Goal: Task Accomplishment & Management: Complete application form

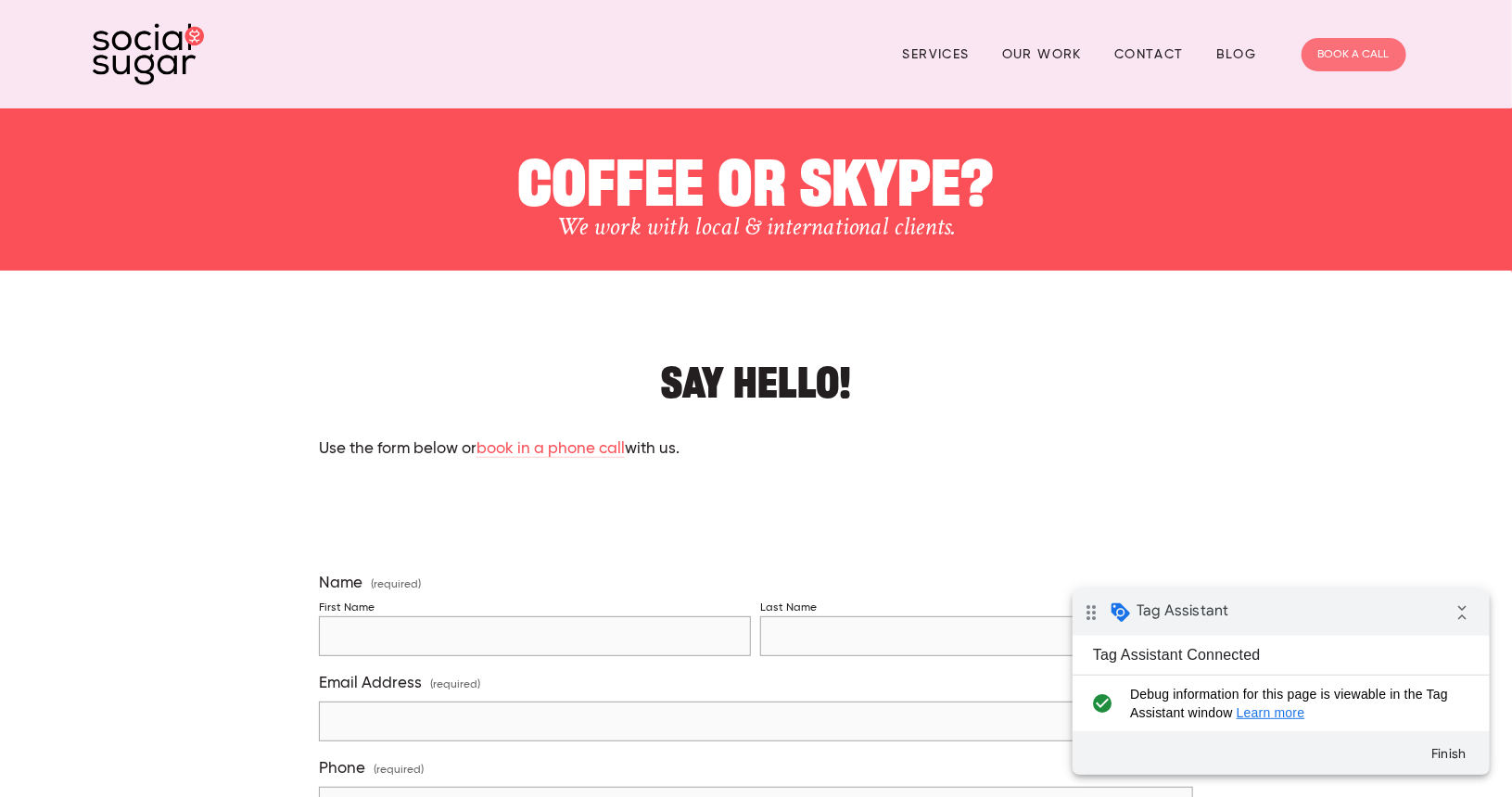
drag, startPoint x: 0, startPoint y: 0, endPoint x: 1333, endPoint y: 52, distance: 1334.0
click at [1333, 52] on link "BOOK A CALL" at bounding box center [1354, 54] width 105 height 33
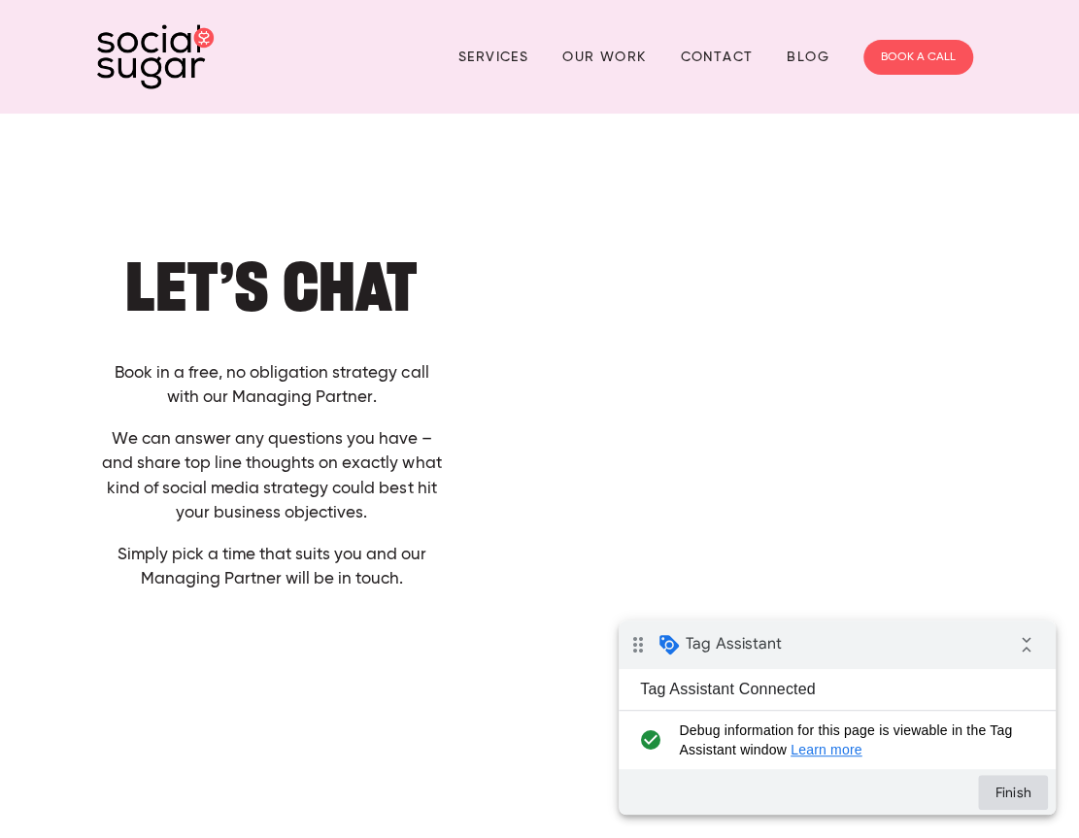
click at [1002, 792] on button "Finish" at bounding box center [1013, 792] width 70 height 35
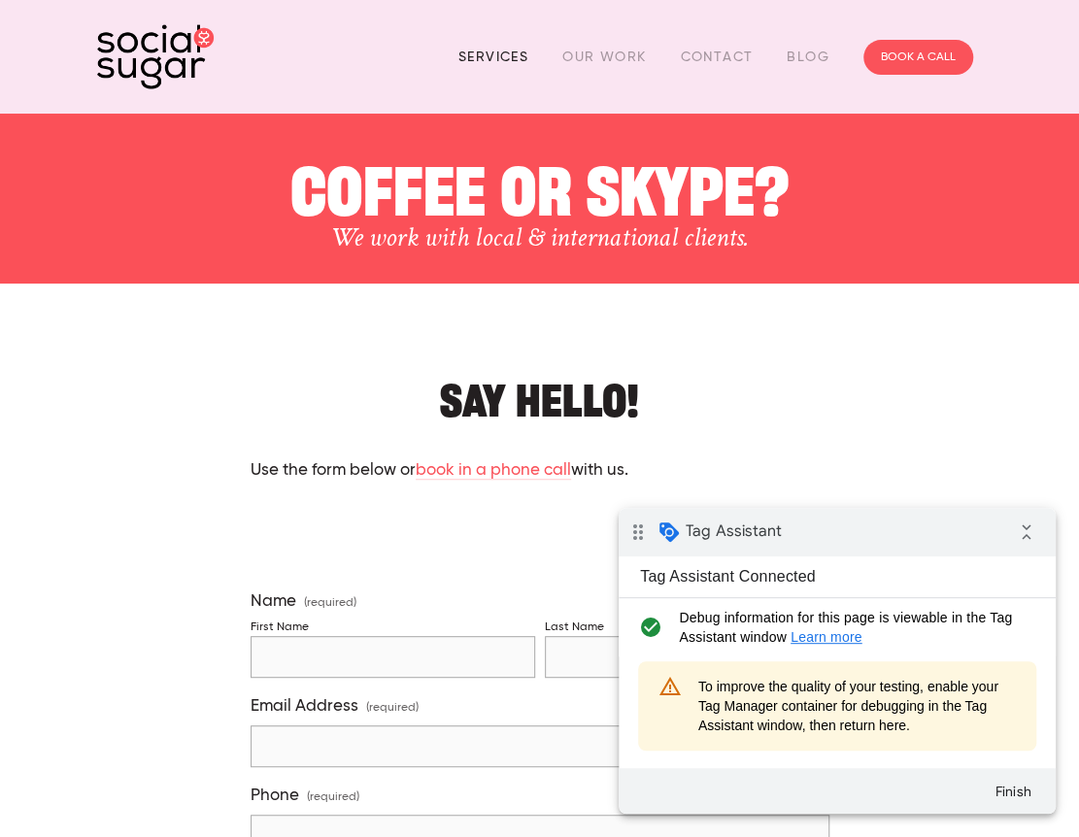
click at [502, 42] on link "Services" at bounding box center [494, 57] width 70 height 30
click at [504, 61] on link "Services" at bounding box center [494, 57] width 70 height 30
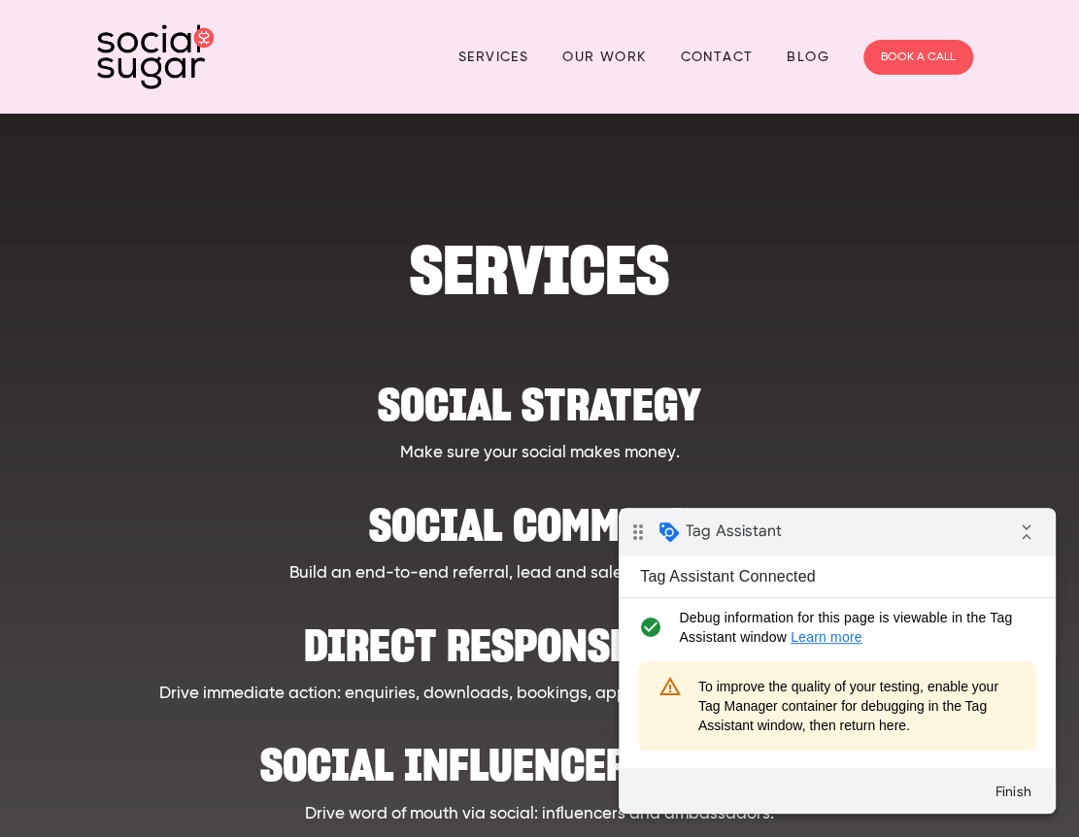
click at [189, 340] on div "Social strategy Make sure your social makes money. Social Commerce Build an end…" at bounding box center [540, 833] width 796 height 1066
click at [593, 59] on link "Our Work" at bounding box center [604, 57] width 84 height 30
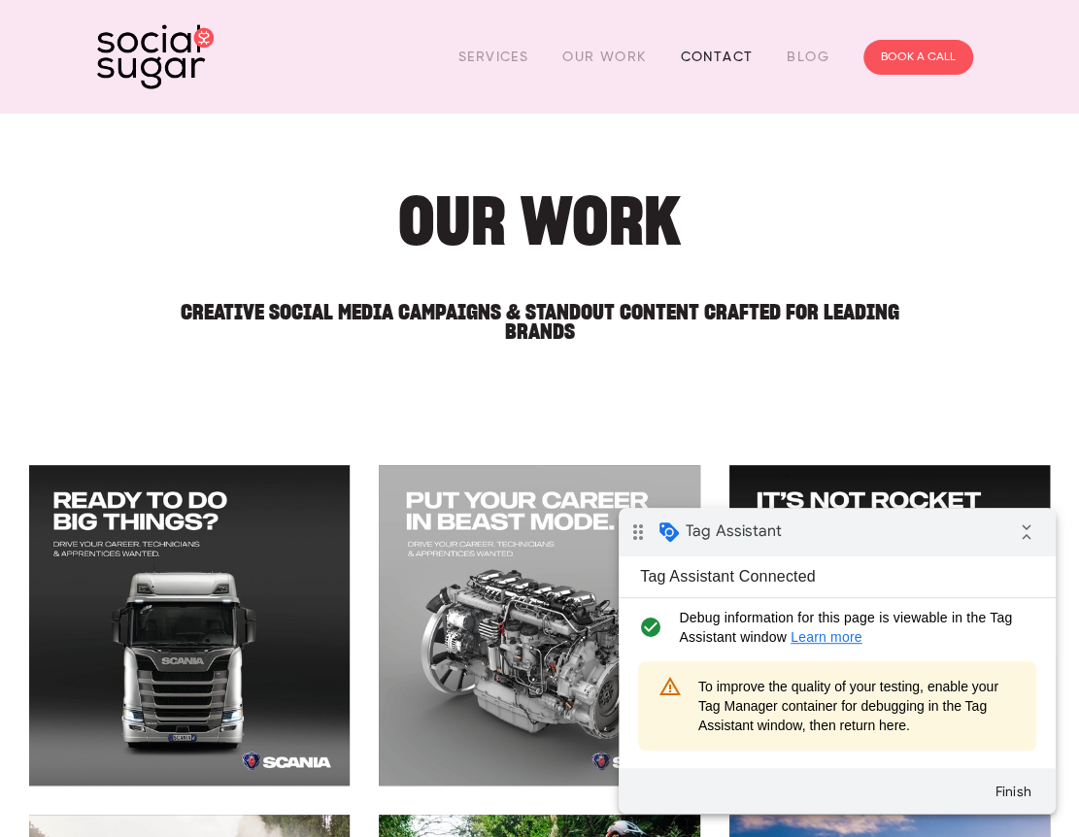
click at [717, 50] on link "Contact" at bounding box center [716, 57] width 73 height 30
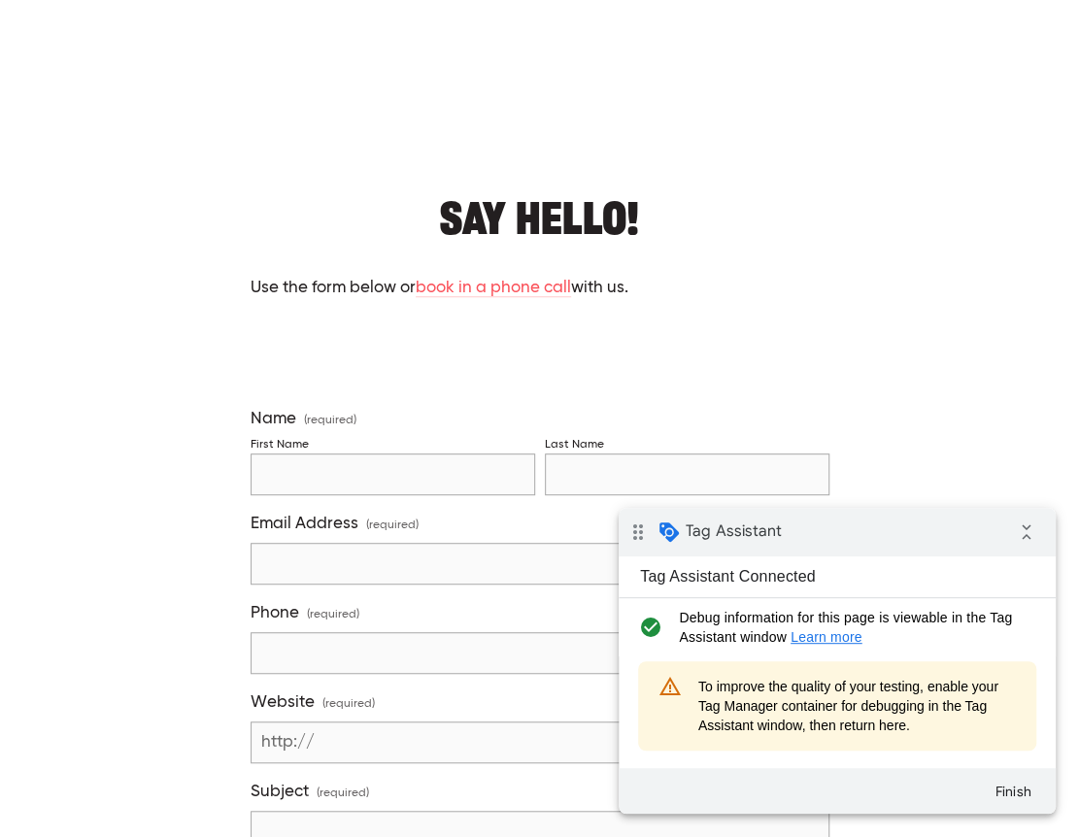
scroll to position [258, 0]
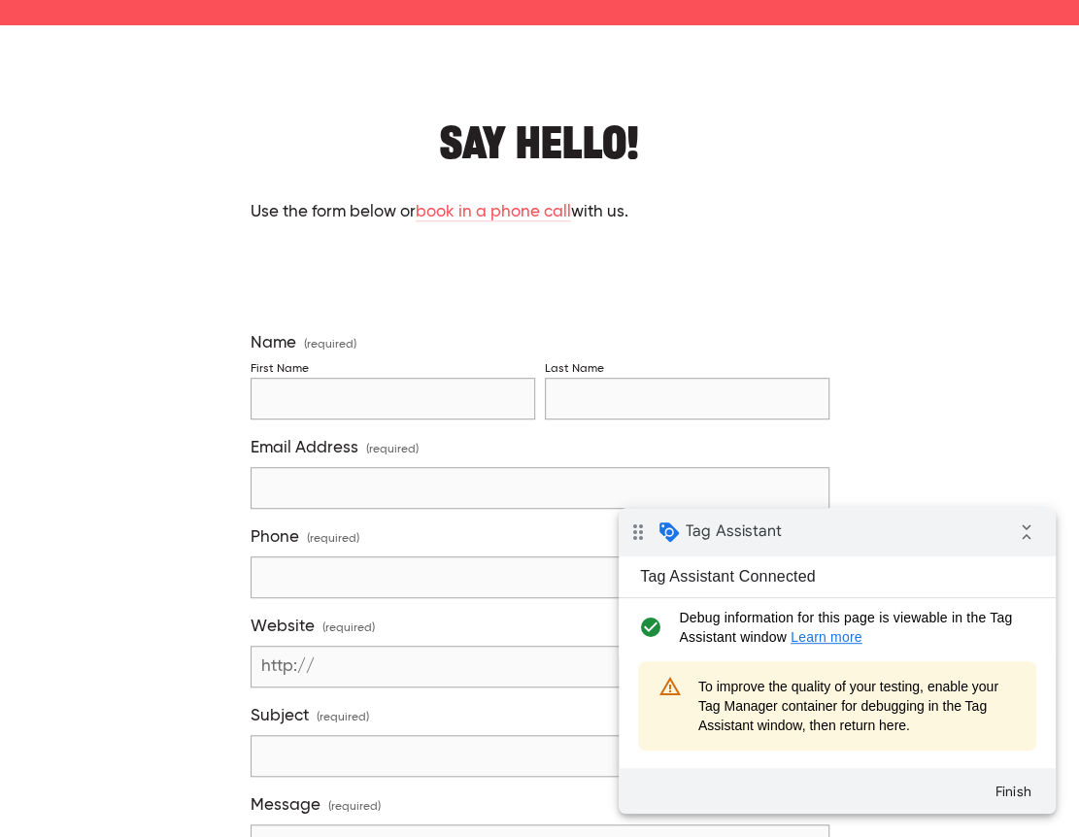
click at [425, 395] on input "First Name" at bounding box center [393, 399] width 285 height 42
type input "Liv test"
type input "testing"
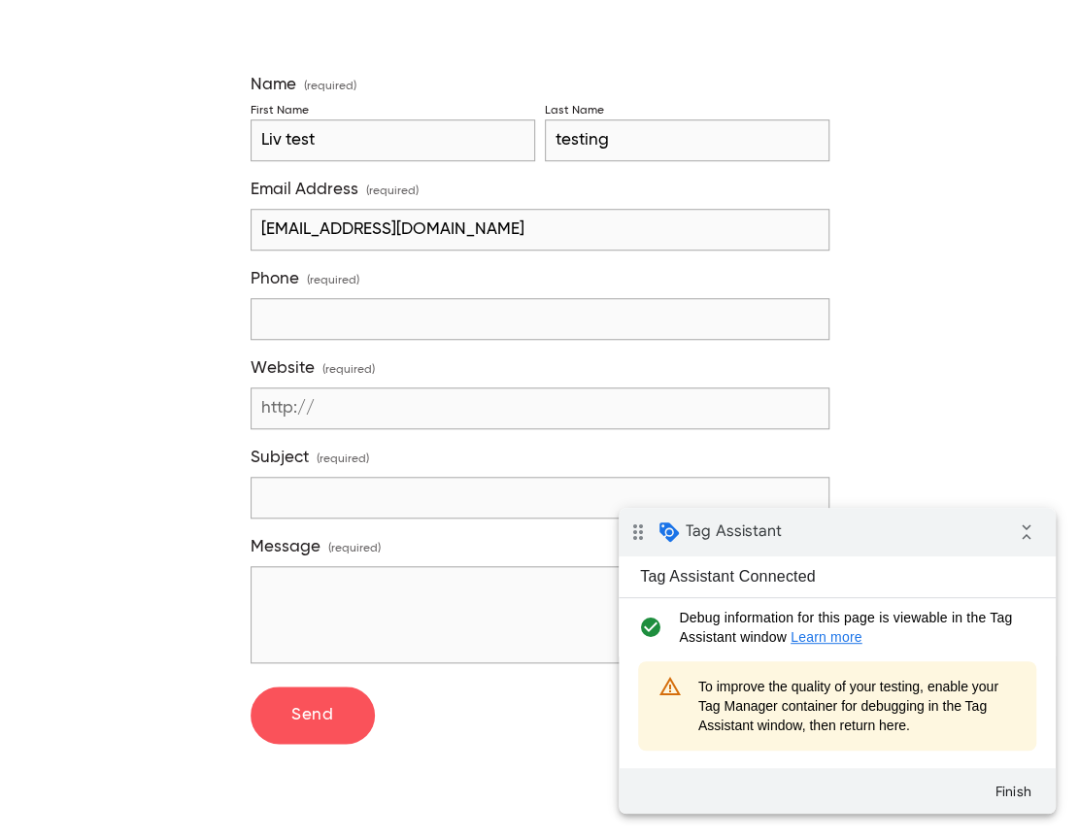
scroll to position [518, 0]
type input "livvy@sugarandpartners.co.nz"
click at [325, 476] on input "Subject (required)" at bounding box center [540, 497] width 579 height 42
type input "Testing google tracking"
click at [314, 579] on textarea "Message (required)" at bounding box center [540, 613] width 579 height 97
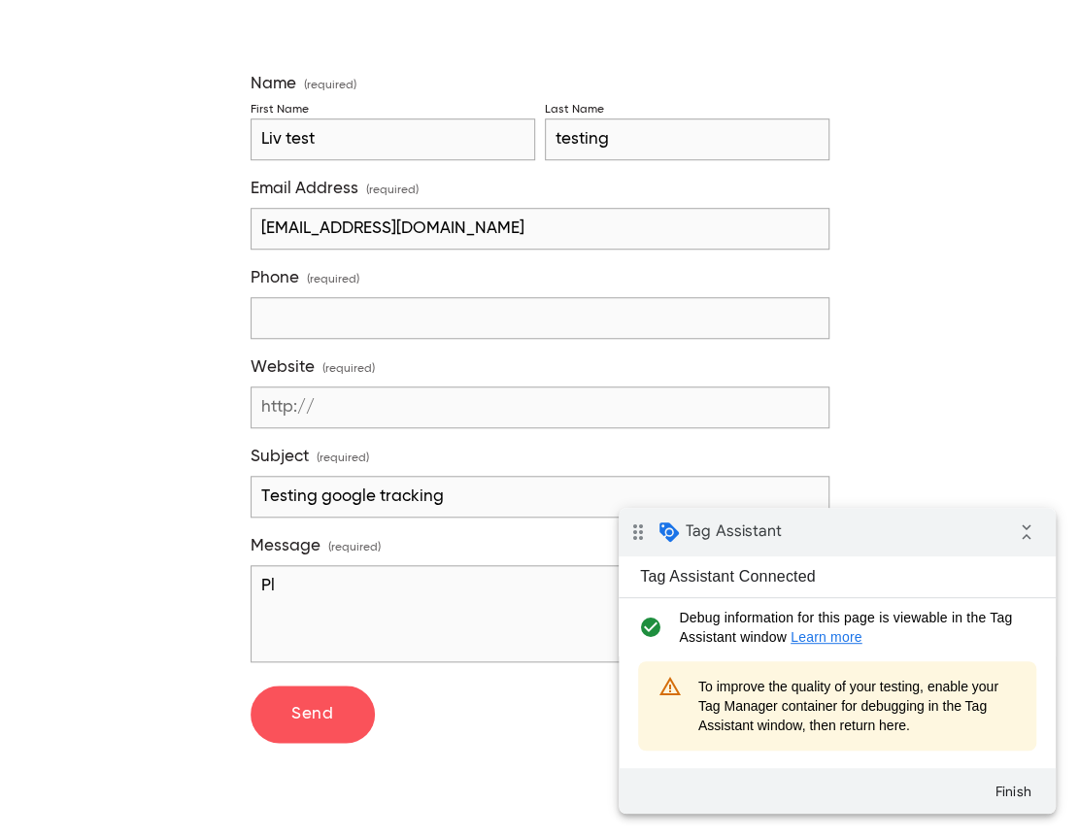
type textarea "P"
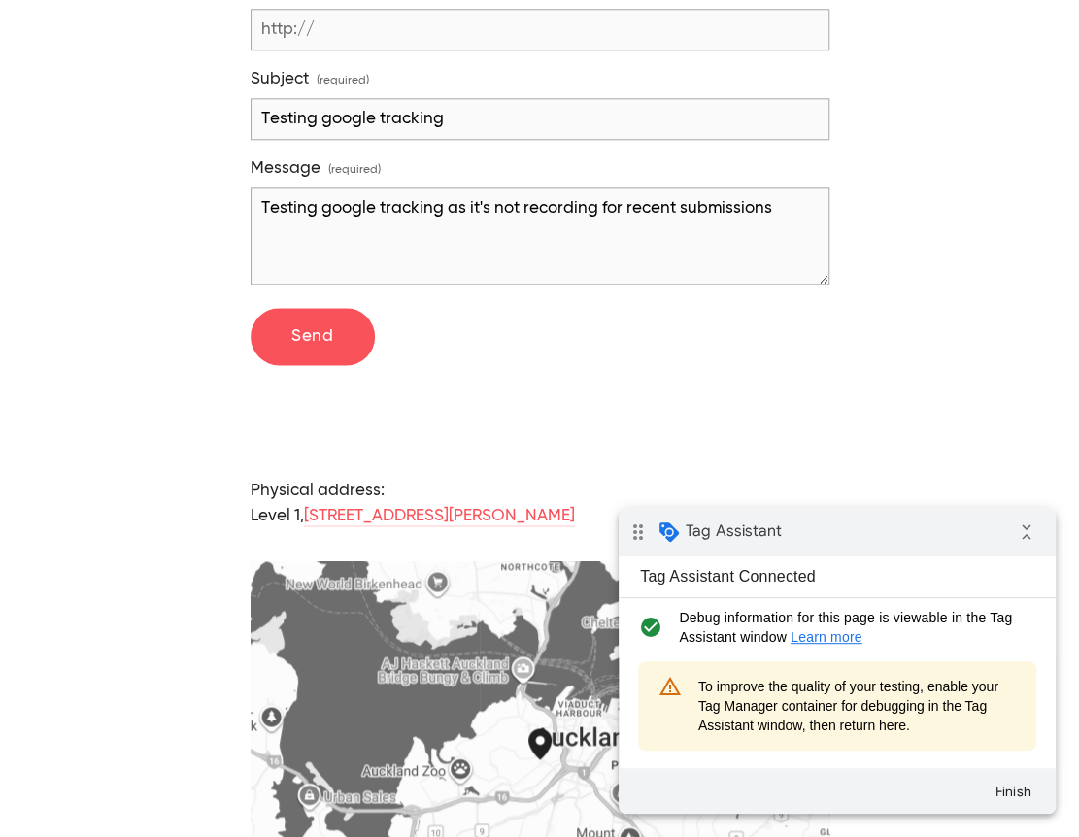
scroll to position [906, 0]
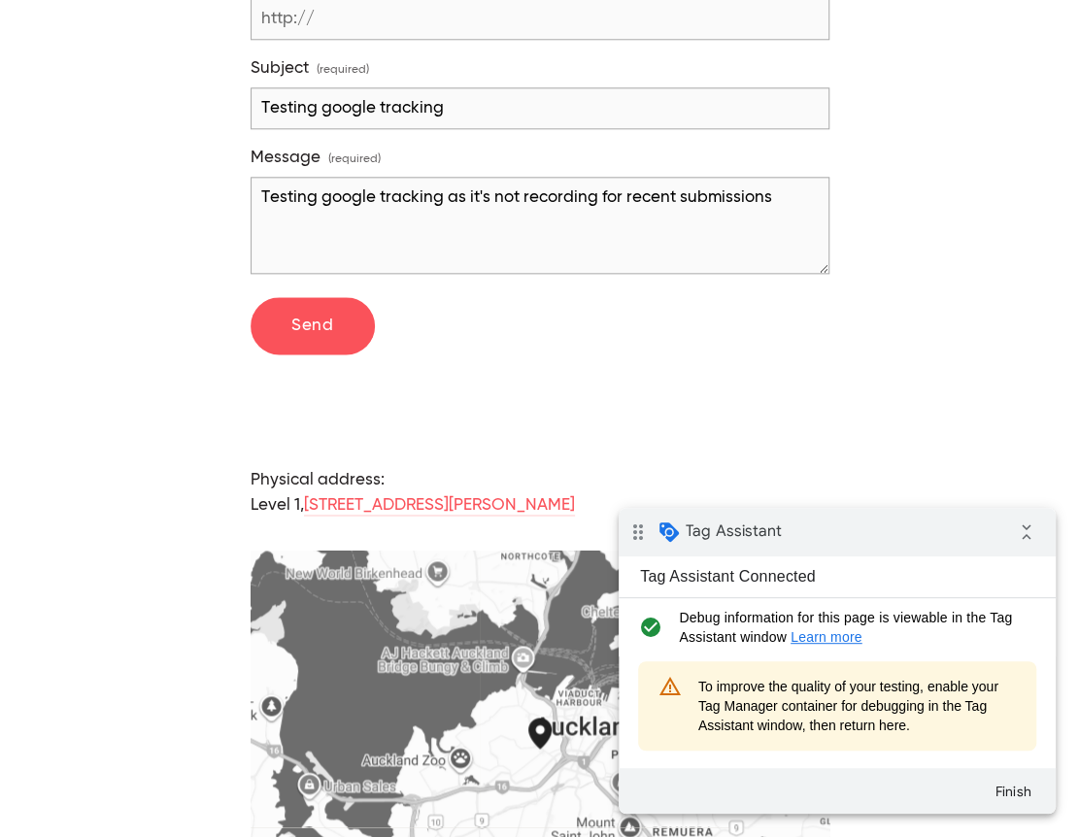
click at [600, 184] on textarea "Testing google tracking as it's not recording for recent submissions" at bounding box center [540, 225] width 579 height 97
type textarea "Testing google tracking as it's not recording events for recent submissions"
click at [336, 300] on button "Send Send" at bounding box center [313, 326] width 124 height 58
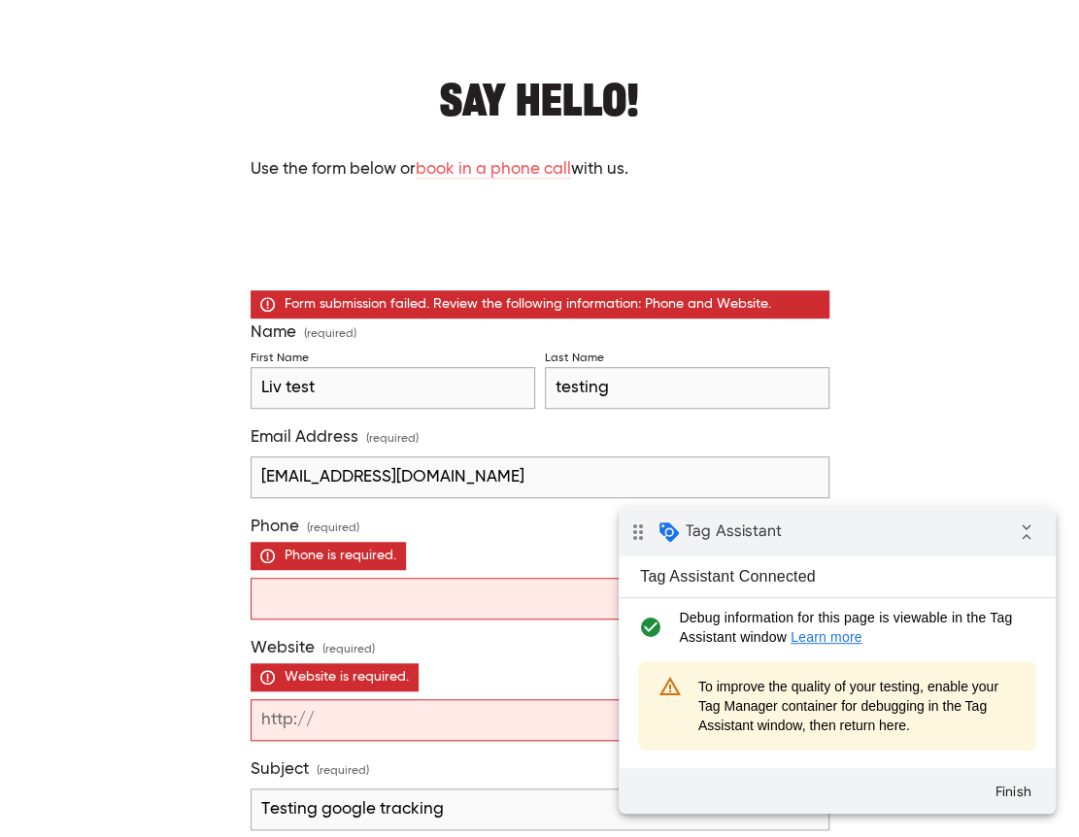
scroll to position [302, 0]
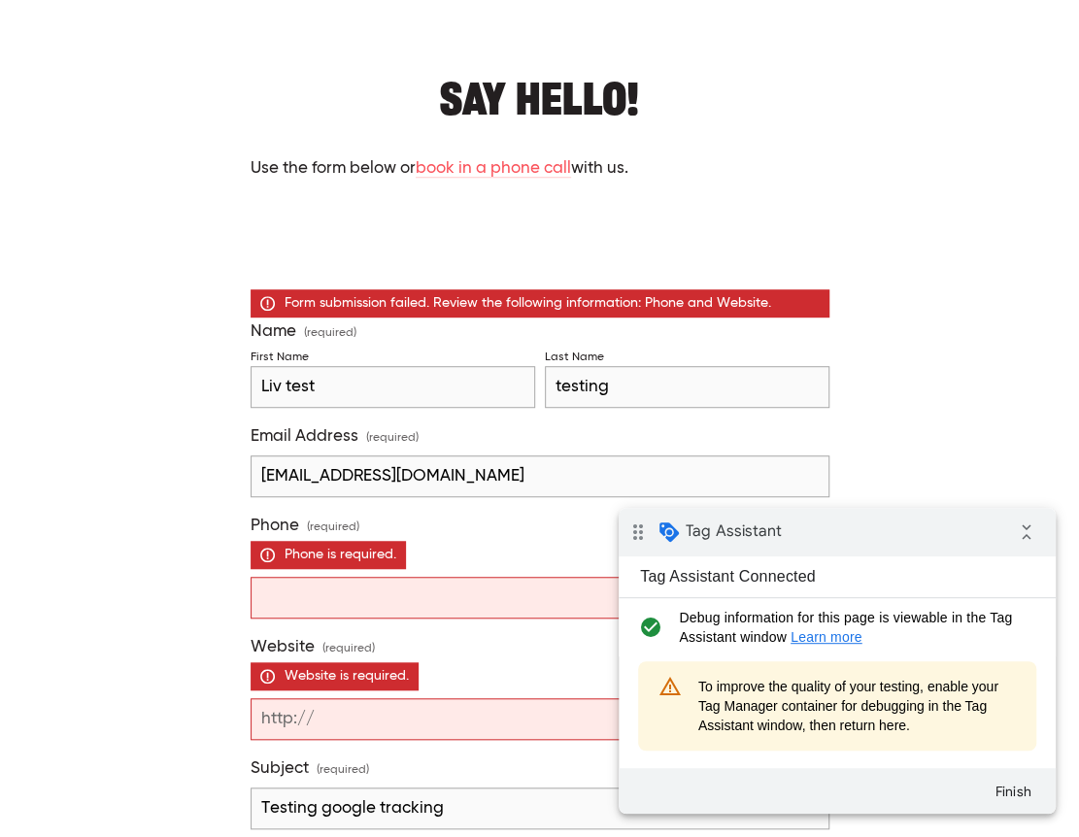
click at [361, 588] on input "Phone (required) Phone is required." at bounding box center [540, 598] width 579 height 42
type input "00"
click at [356, 717] on input "Website (required) Website is required." at bounding box center [540, 719] width 579 height 42
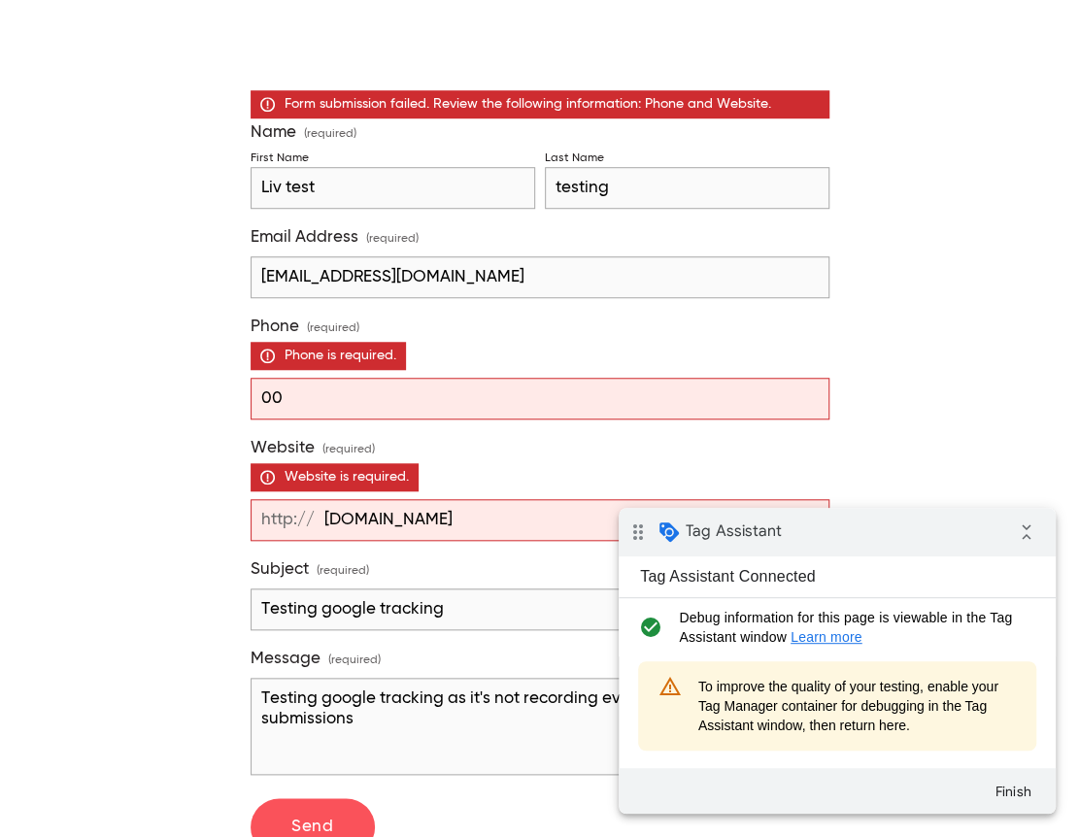
scroll to position [561, 0]
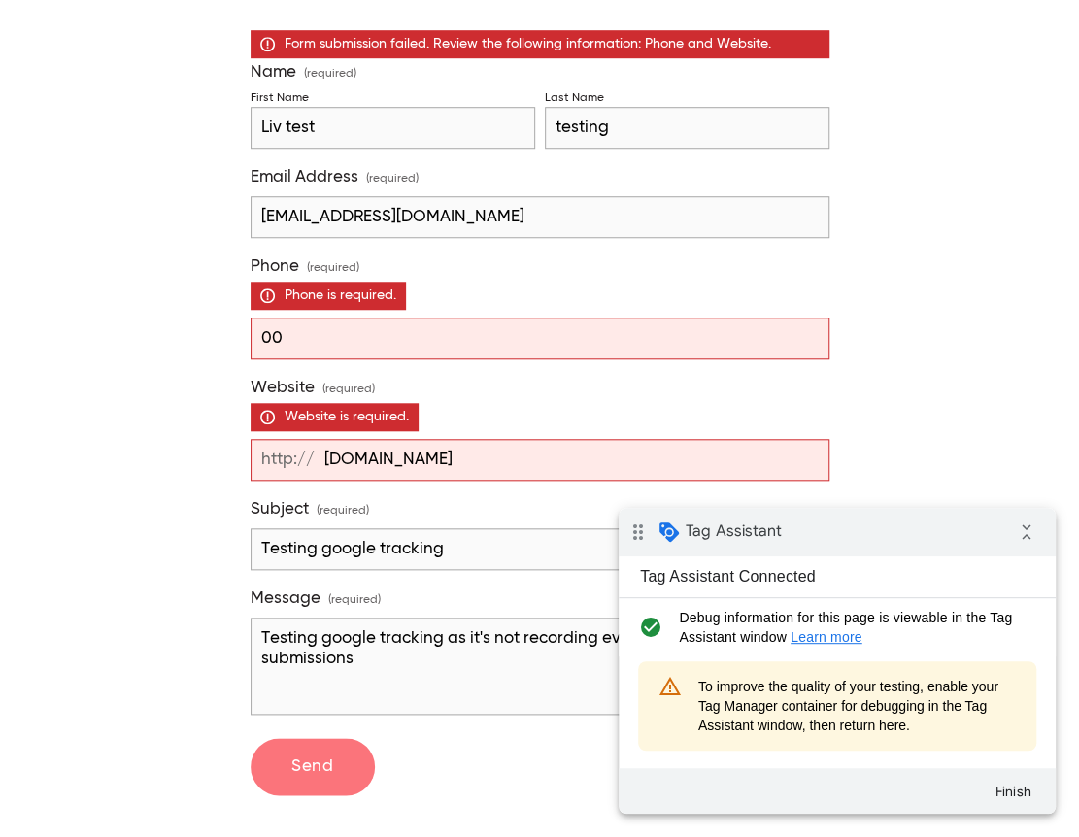
type input "socialsugar.co.nz"
click at [309, 759] on span "Send" at bounding box center [312, 767] width 42 height 17
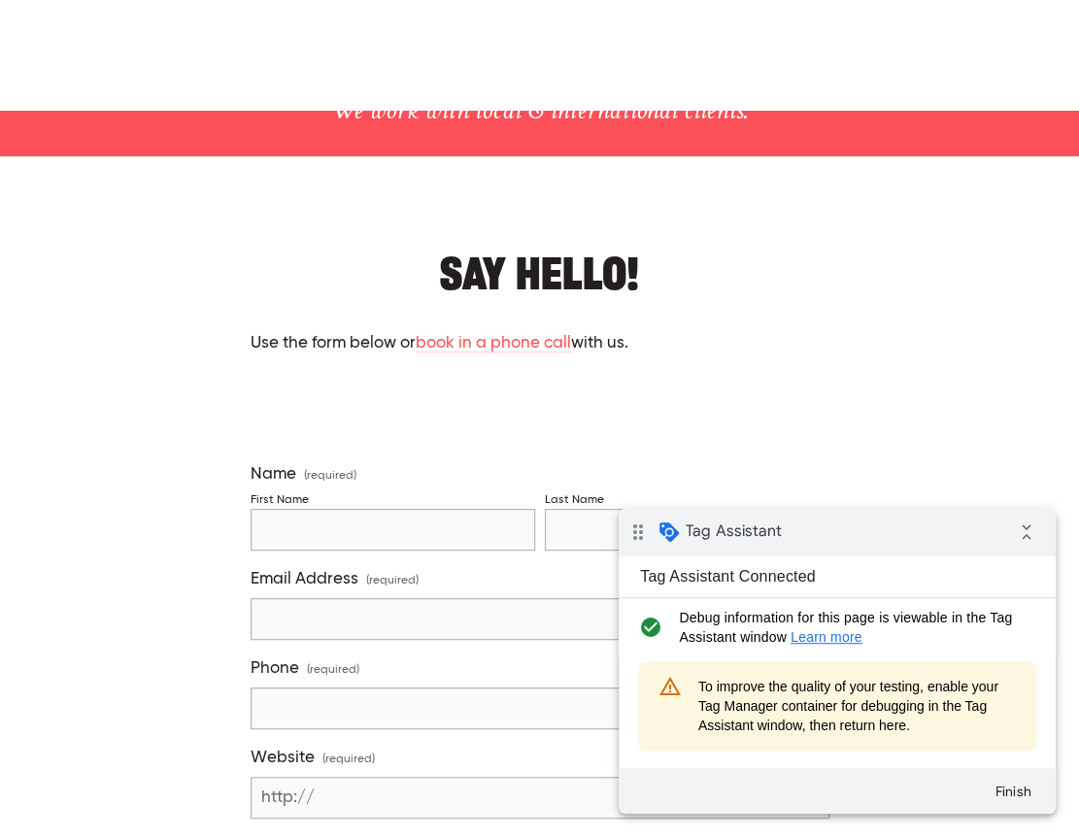
scroll to position [129, 0]
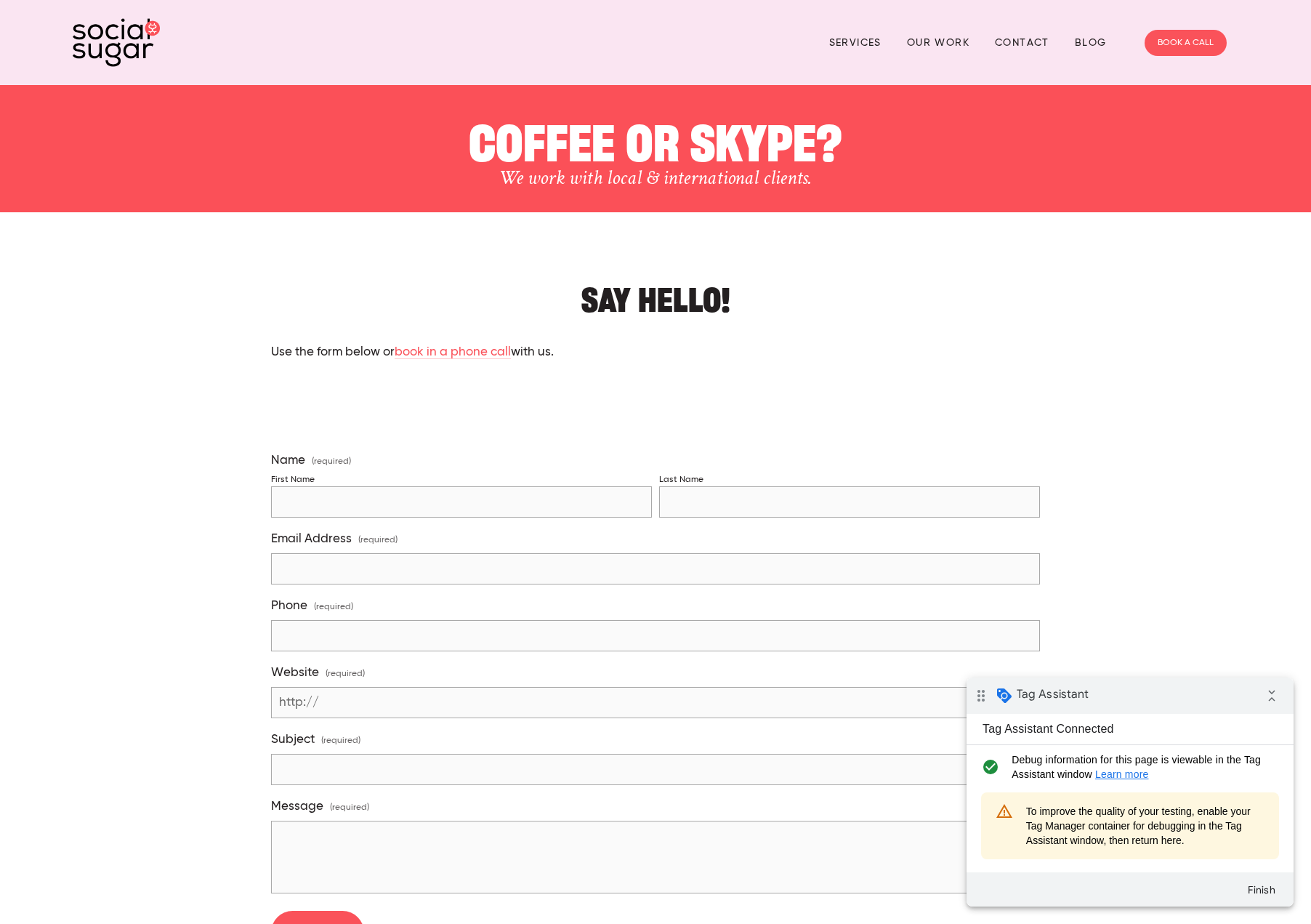
click at [119, 40] on img at bounding box center [116, 42] width 88 height 49
